Goal: Navigation & Orientation: Find specific page/section

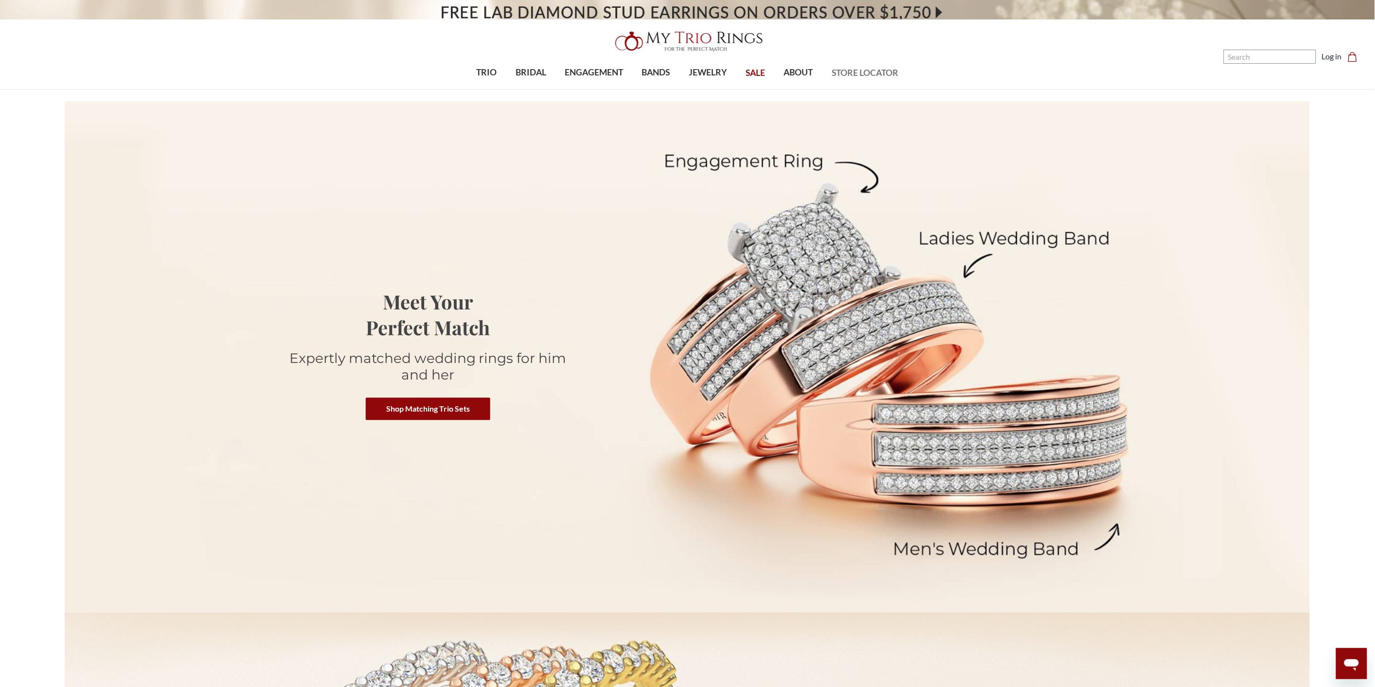
click at [858, 70] on span "STORE LOCATOR" at bounding box center [865, 73] width 67 height 13
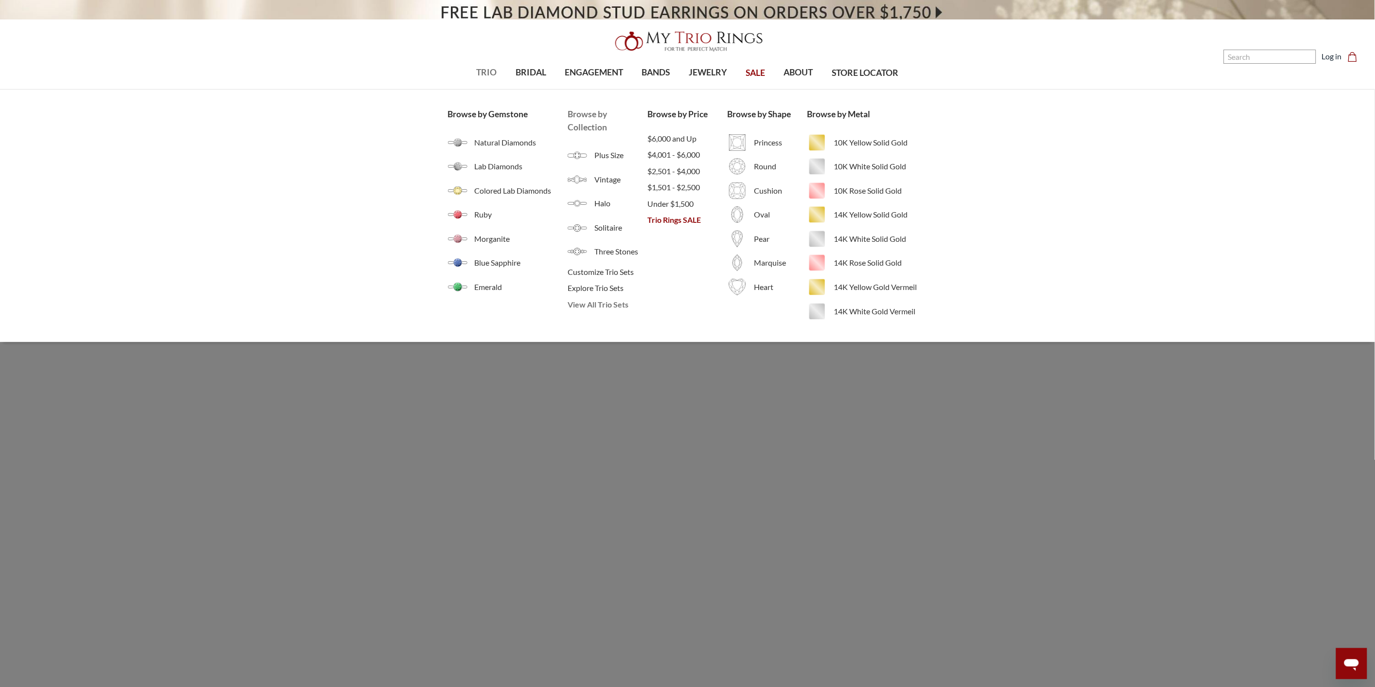
click at [602, 304] on span "View All Trio Sets" at bounding box center [607, 305] width 80 height 12
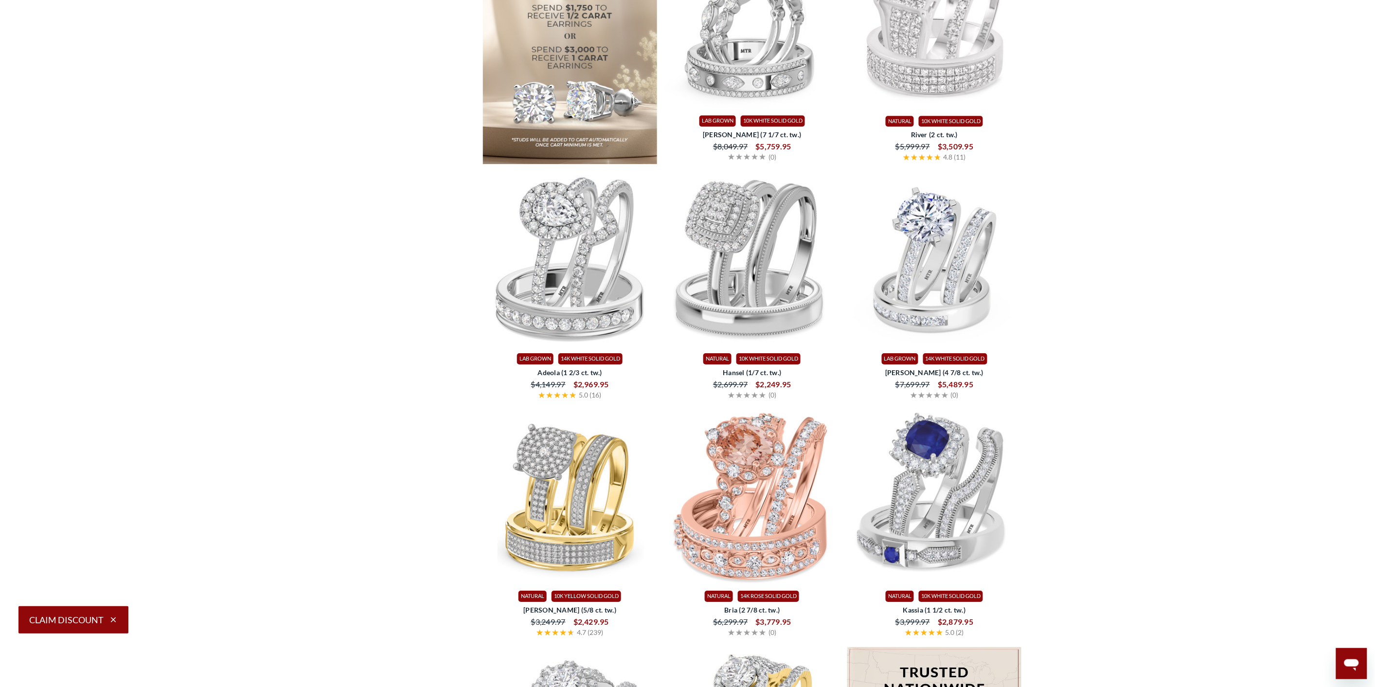
scroll to position [1729, 0]
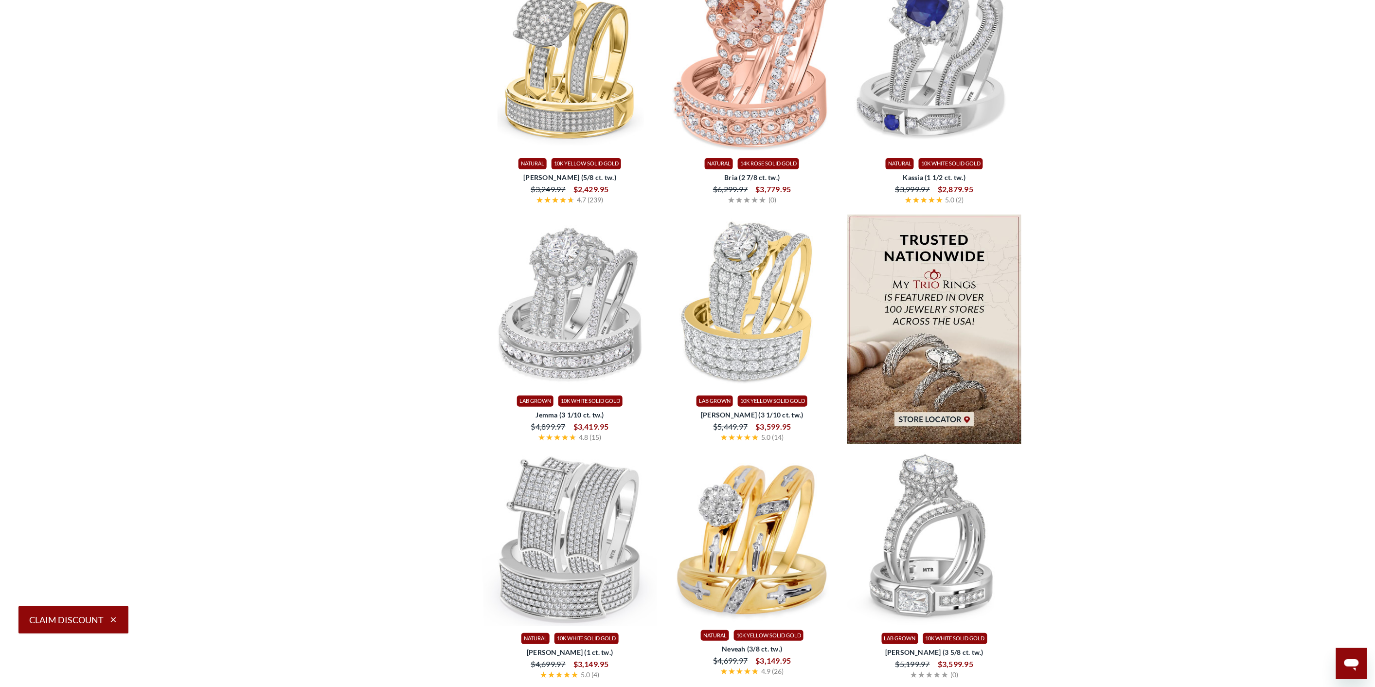
click at [951, 404] on img at bounding box center [934, 329] width 175 height 230
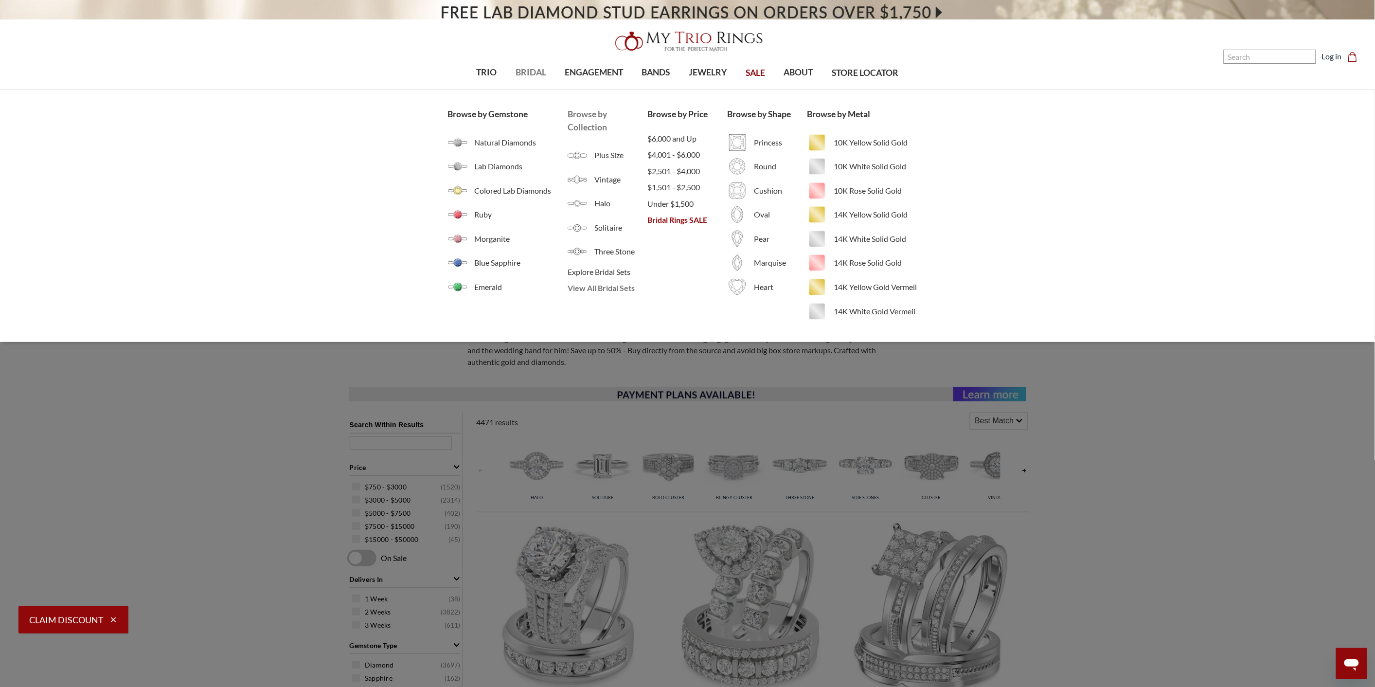
click at [615, 289] on span "View All Bridal Sets" at bounding box center [607, 288] width 80 height 12
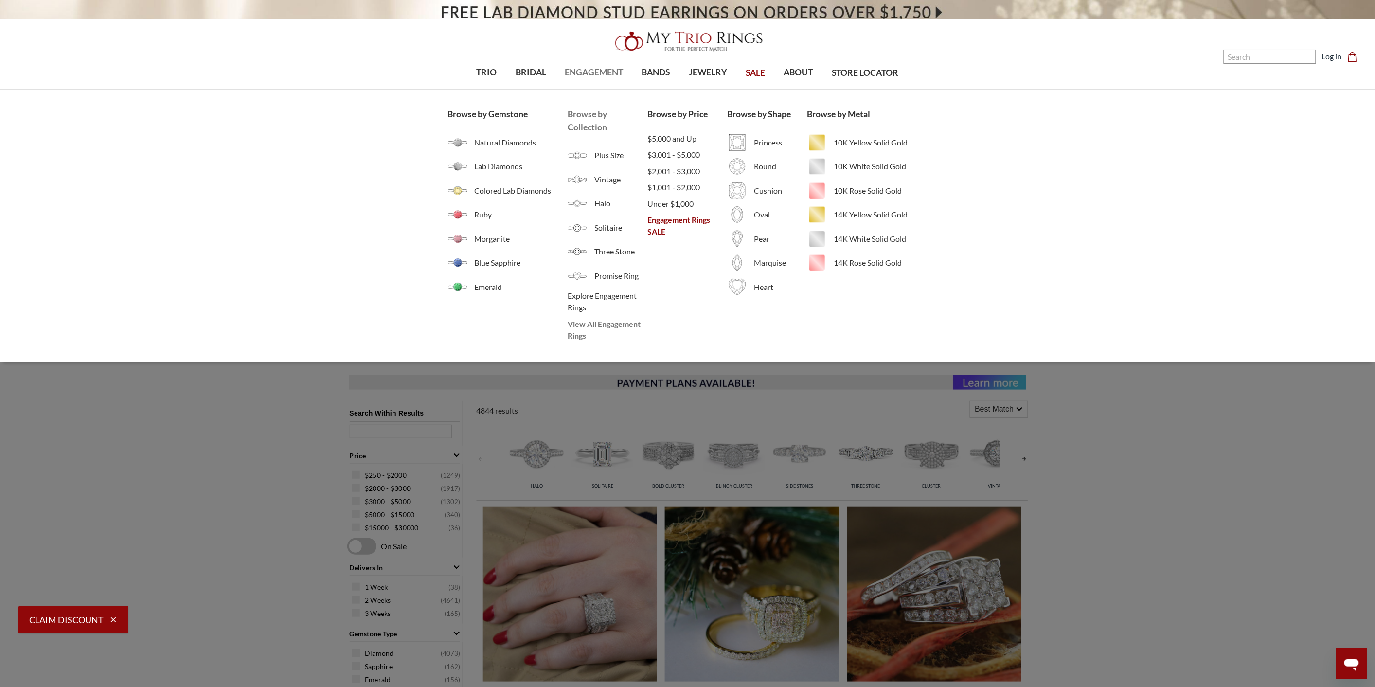
click at [599, 328] on span "View All Engagement Rings" at bounding box center [607, 329] width 80 height 23
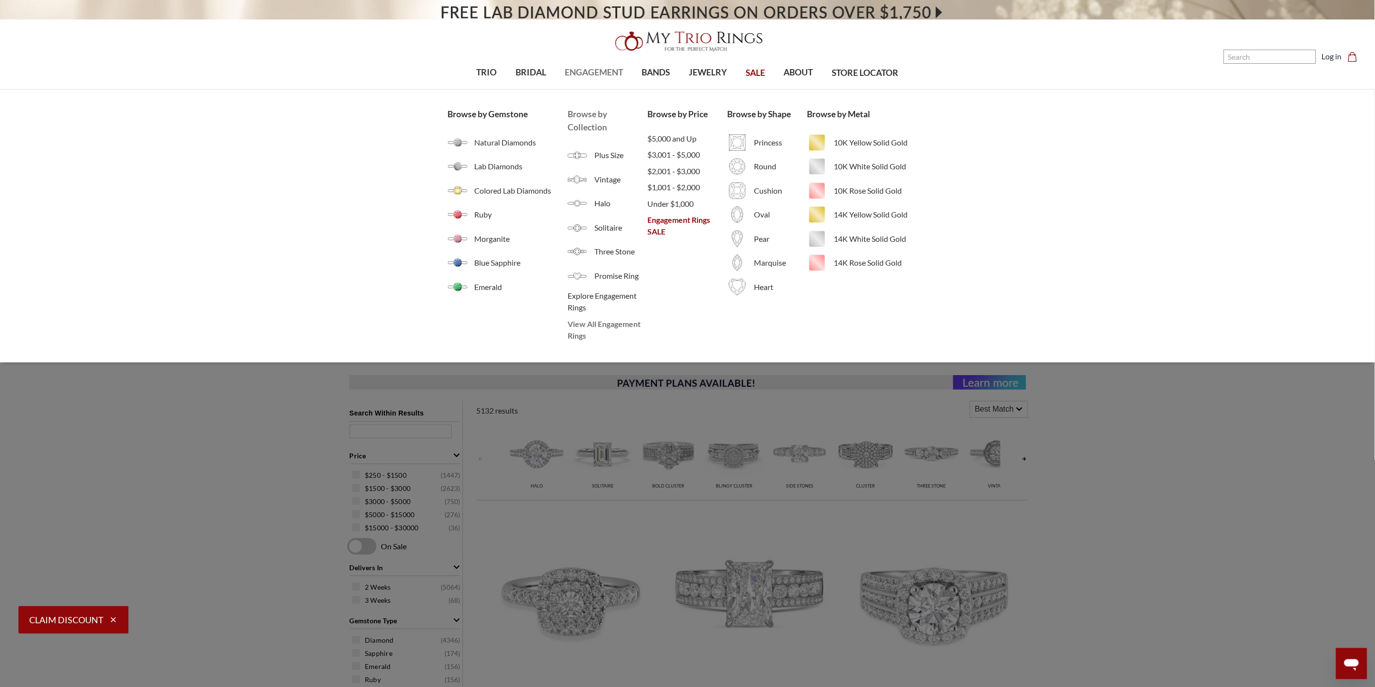
click at [614, 321] on span "View All Engagement Rings" at bounding box center [607, 329] width 80 height 23
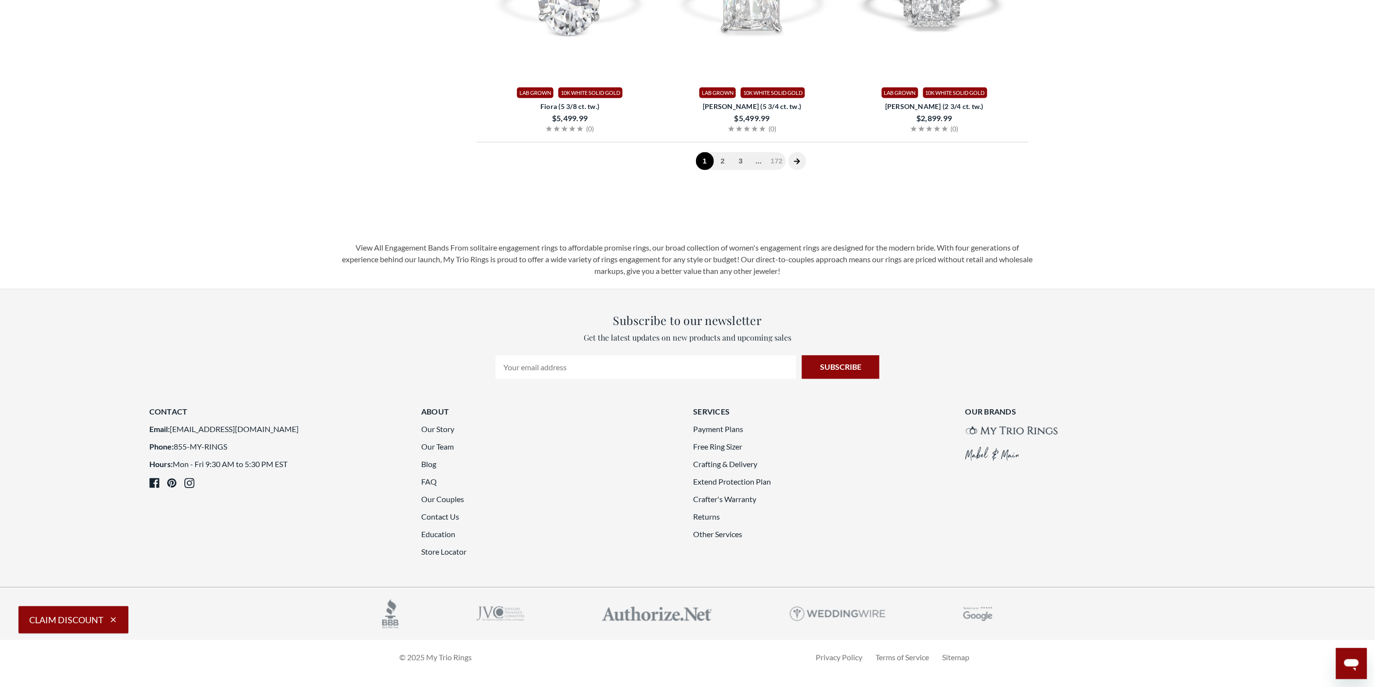
scroll to position [2593, 0]
